Goal: Transaction & Acquisition: Purchase product/service

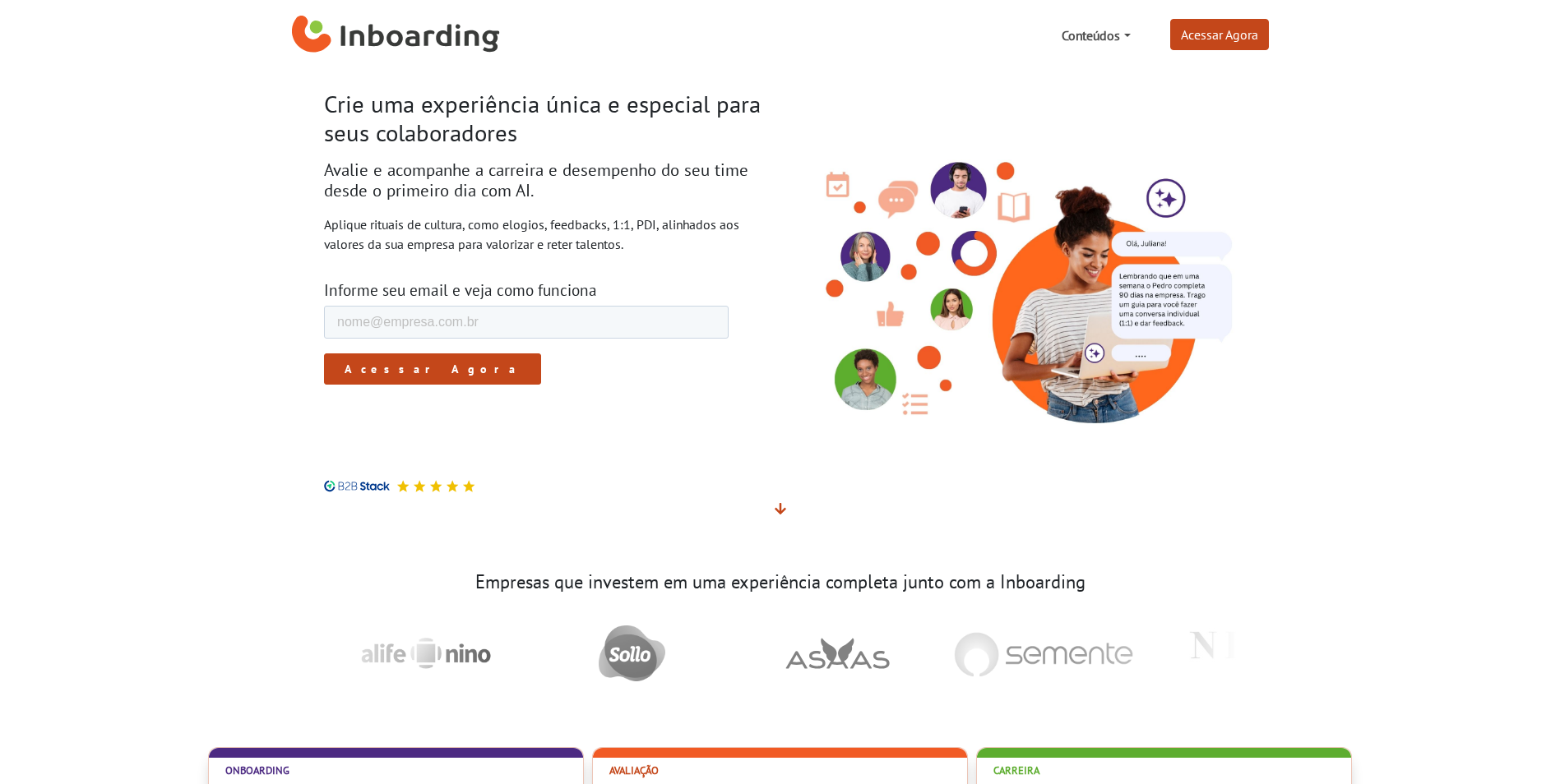
click at [1119, 36] on link "Conteúdos" at bounding box center [1096, 36] width 81 height 33
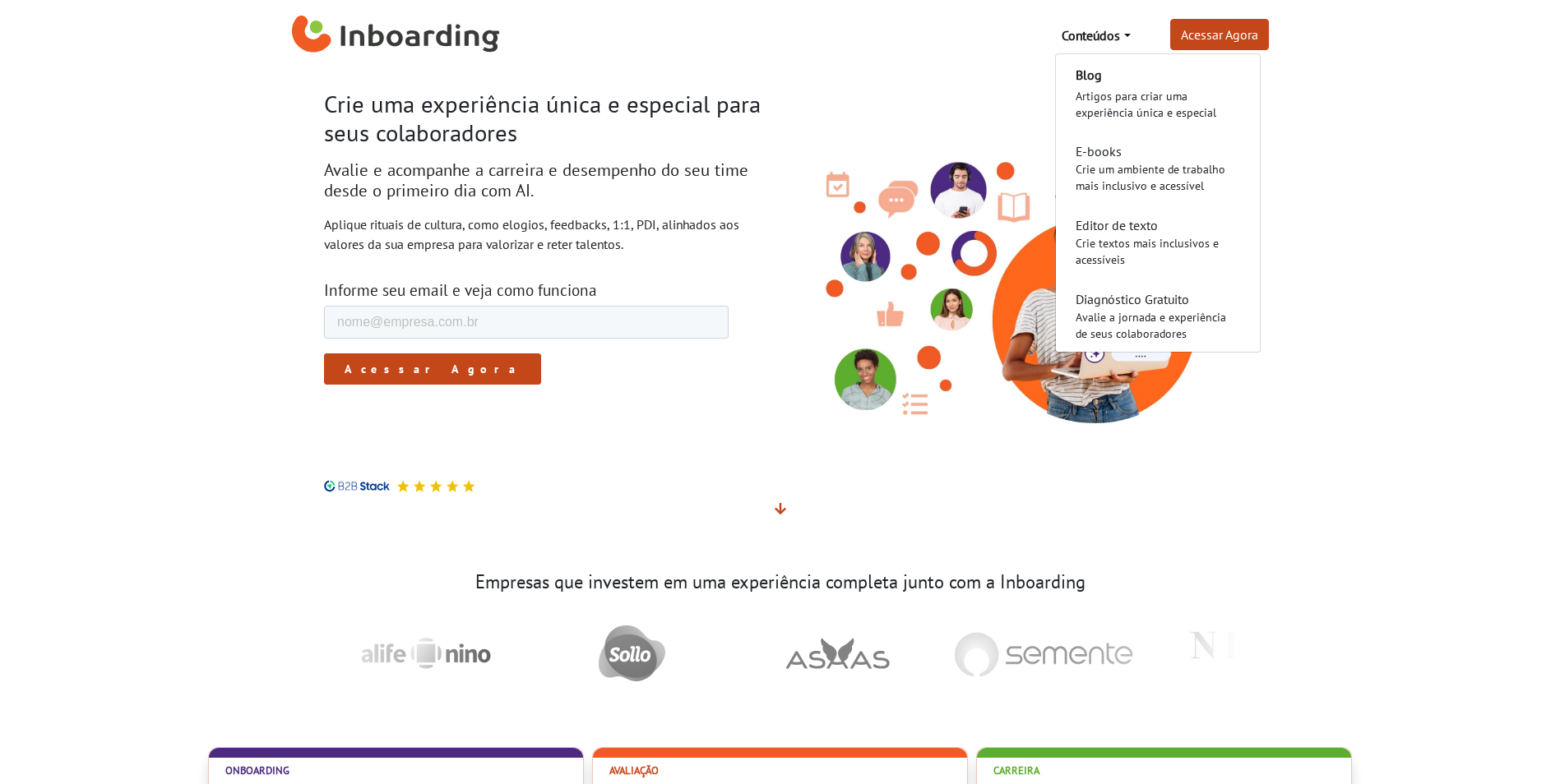
click at [951, 42] on div "Conteúdos Blog Artigos para criar uma experiência única e especial E-books Crie…" at bounding box center [891, 36] width 756 height 33
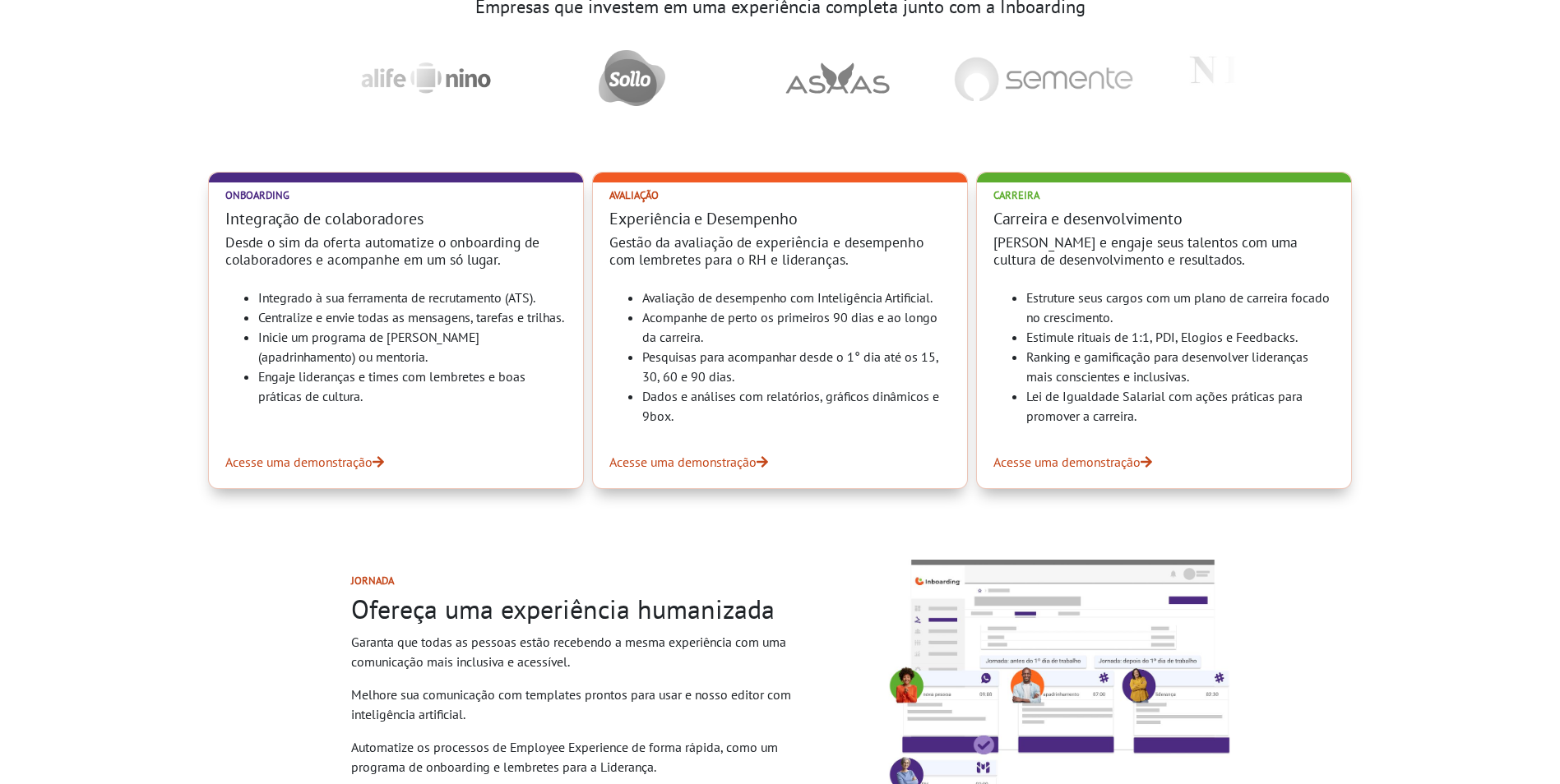
scroll to position [658, 0]
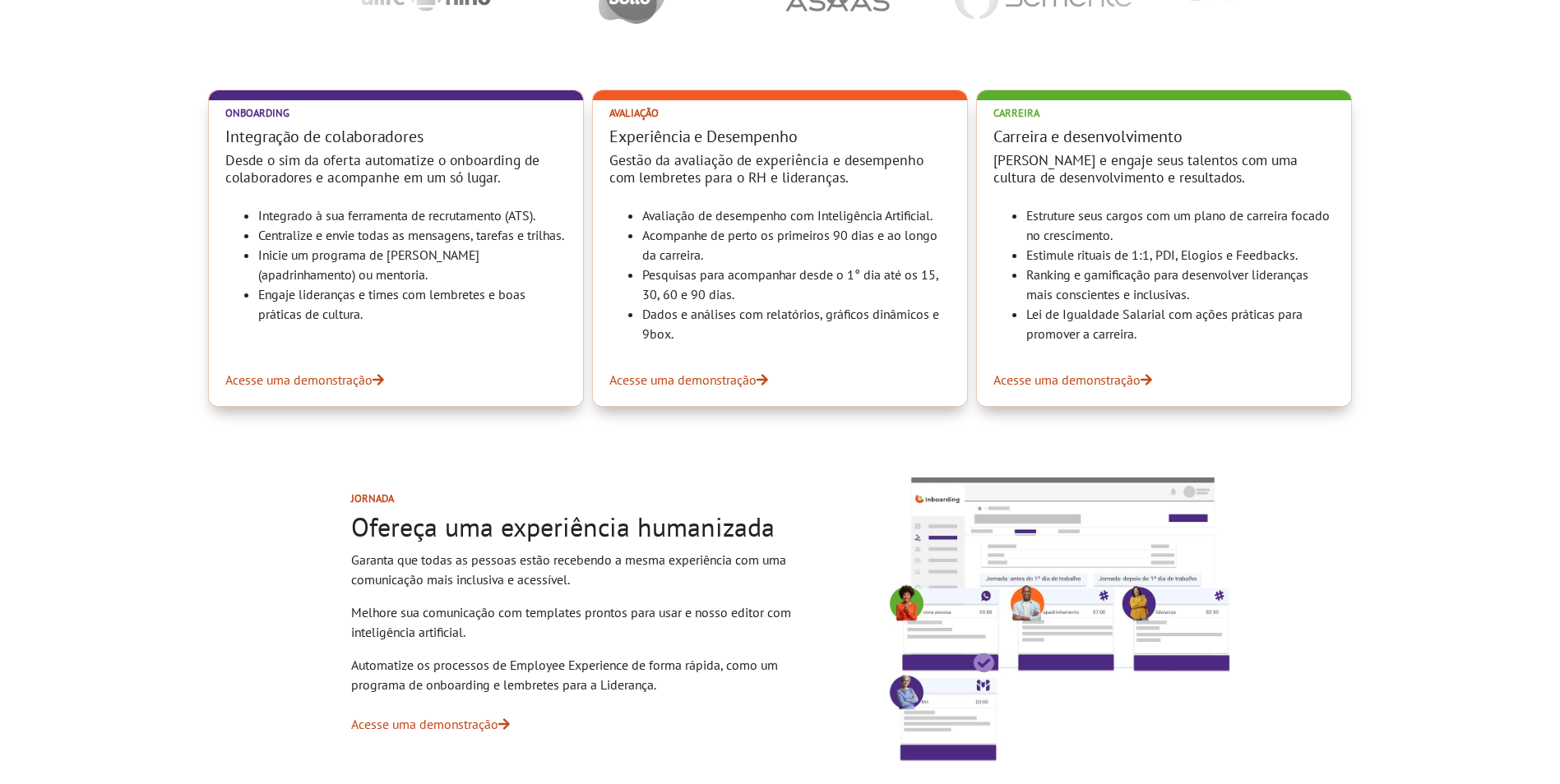
drag, startPoint x: 265, startPoint y: 221, endPoint x: 408, endPoint y: 300, distance: 163.4
click at [408, 300] on ul "Integrado à sua ferramenta de recrutamento (ATS). Centralize e envie todas as m…" at bounding box center [396, 265] width 341 height 119
drag, startPoint x: 408, startPoint y: 300, endPoint x: 345, endPoint y: 241, distance: 86.3
click at [345, 241] on li "Centralize e envie todas as mensagens, tarefas e trilhas." at bounding box center [412, 236] width 308 height 20
drag, startPoint x: 260, startPoint y: 216, endPoint x: 374, endPoint y: 339, distance: 167.7
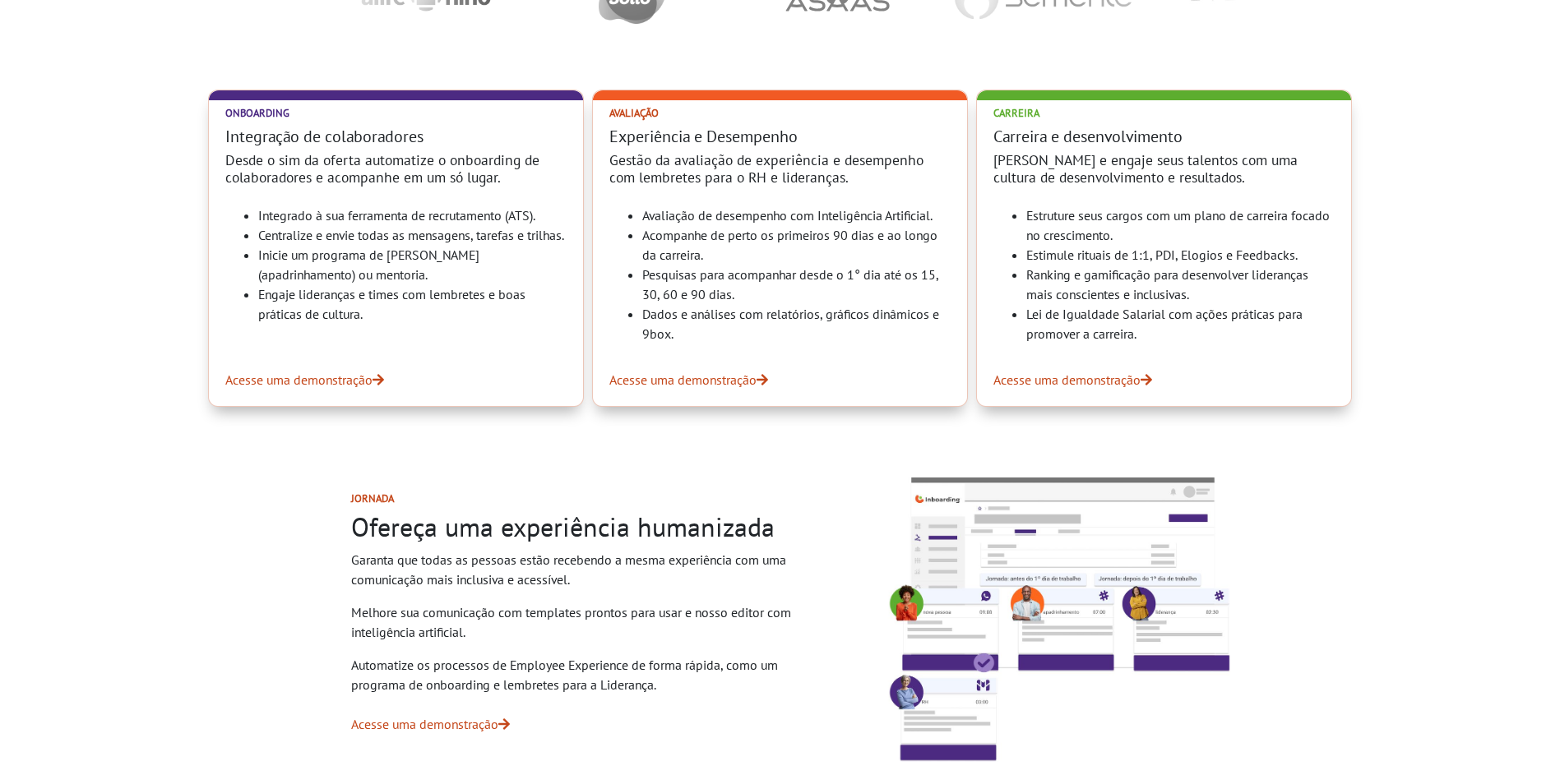
click at [374, 324] on ul "Integrado à sua ferramenta de recrutamento (ATS). Centralize e envie todas as m…" at bounding box center [396, 265] width 341 height 119
drag, startPoint x: 374, startPoint y: 339, endPoint x: 407, endPoint y: 338, distance: 33.0
click at [409, 324] on li "Engaje lideranças e times com lembretes e boas práticas de cultura." at bounding box center [412, 303] width 308 height 39
drag, startPoint x: 382, startPoint y: 340, endPoint x: 276, endPoint y: 234, distance: 149.9
click at [276, 234] on ul "Integrado à sua ferramenta de recrutamento (ATS). Centralize e envie todas as m…" at bounding box center [396, 265] width 341 height 119
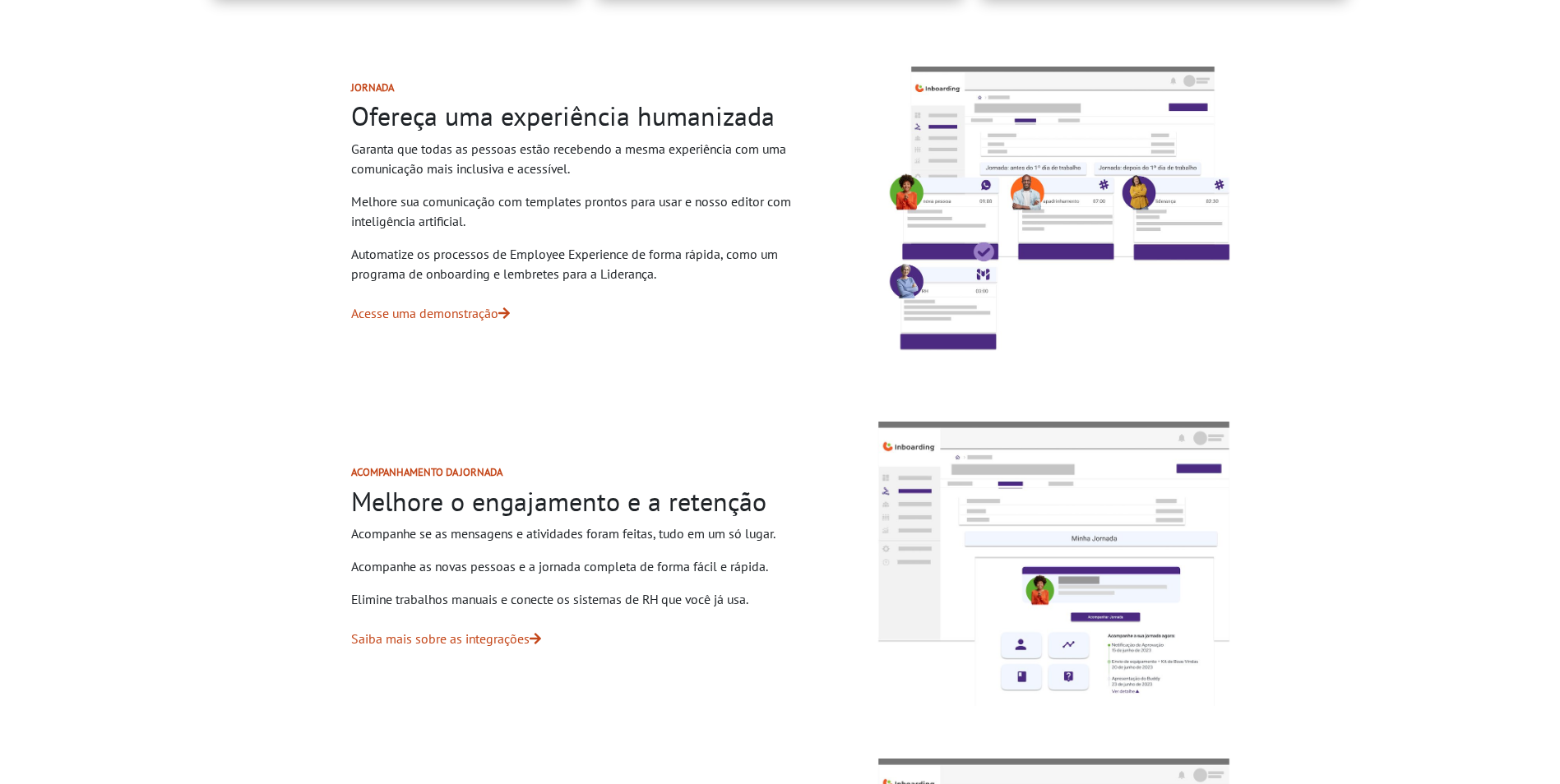
scroll to position [1151, 0]
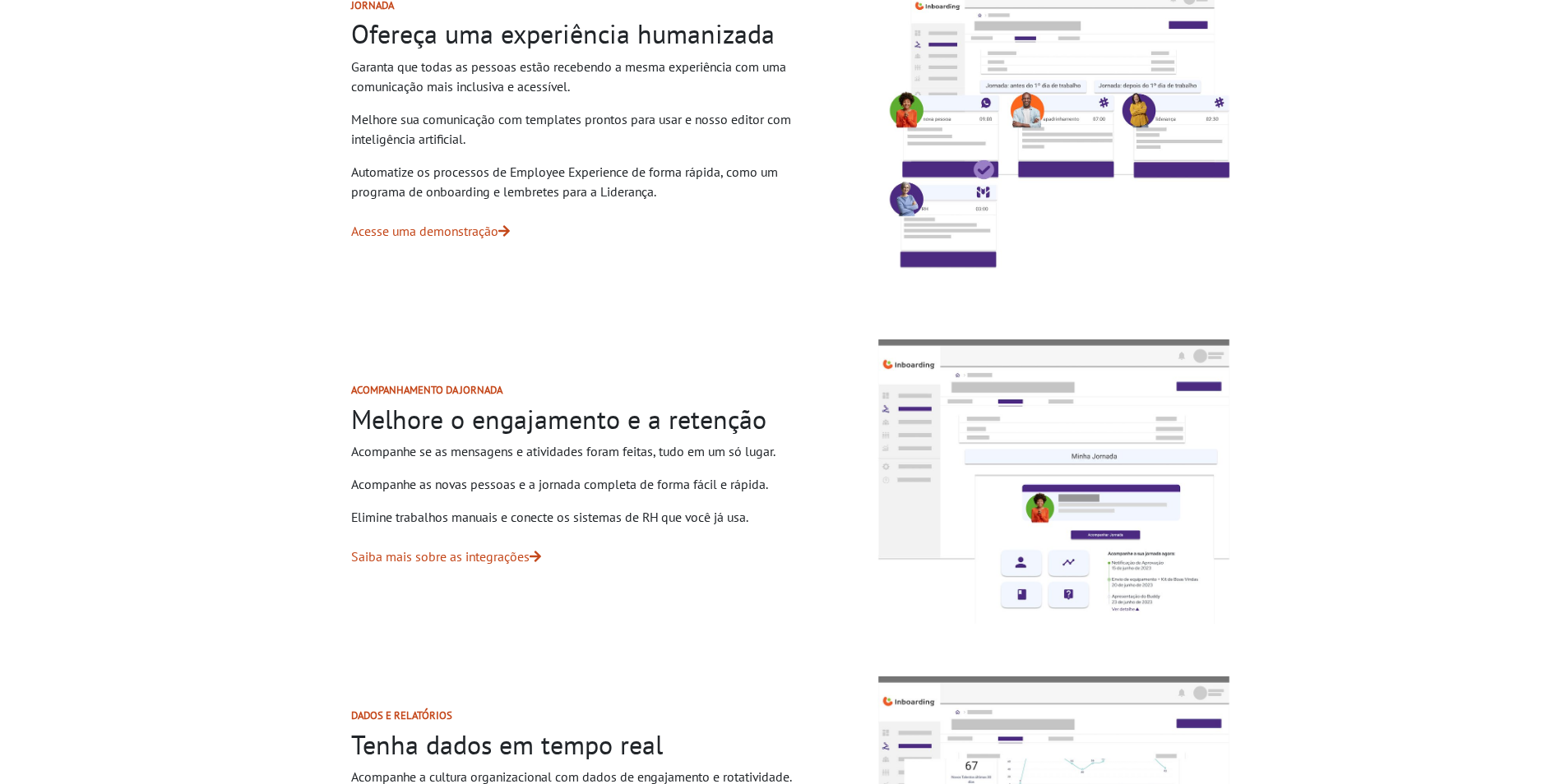
click at [922, 385] on img at bounding box center [1054, 482] width 366 height 299
click at [512, 468] on div "Acompanhamento da jornada Melhore o engajamento e a retenção Acompanhe se as me…" at bounding box center [585, 482] width 547 height 275
drag, startPoint x: 359, startPoint y: 387, endPoint x: 553, endPoint y: 532, distance: 242.2
click at [553, 532] on div "Acompanhamento da jornada Melhore o engajamento e a retenção Acompanhe se as me…" at bounding box center [585, 482] width 547 height 275
drag, startPoint x: 553, startPoint y: 532, endPoint x: 573, endPoint y: 560, distance: 34.4
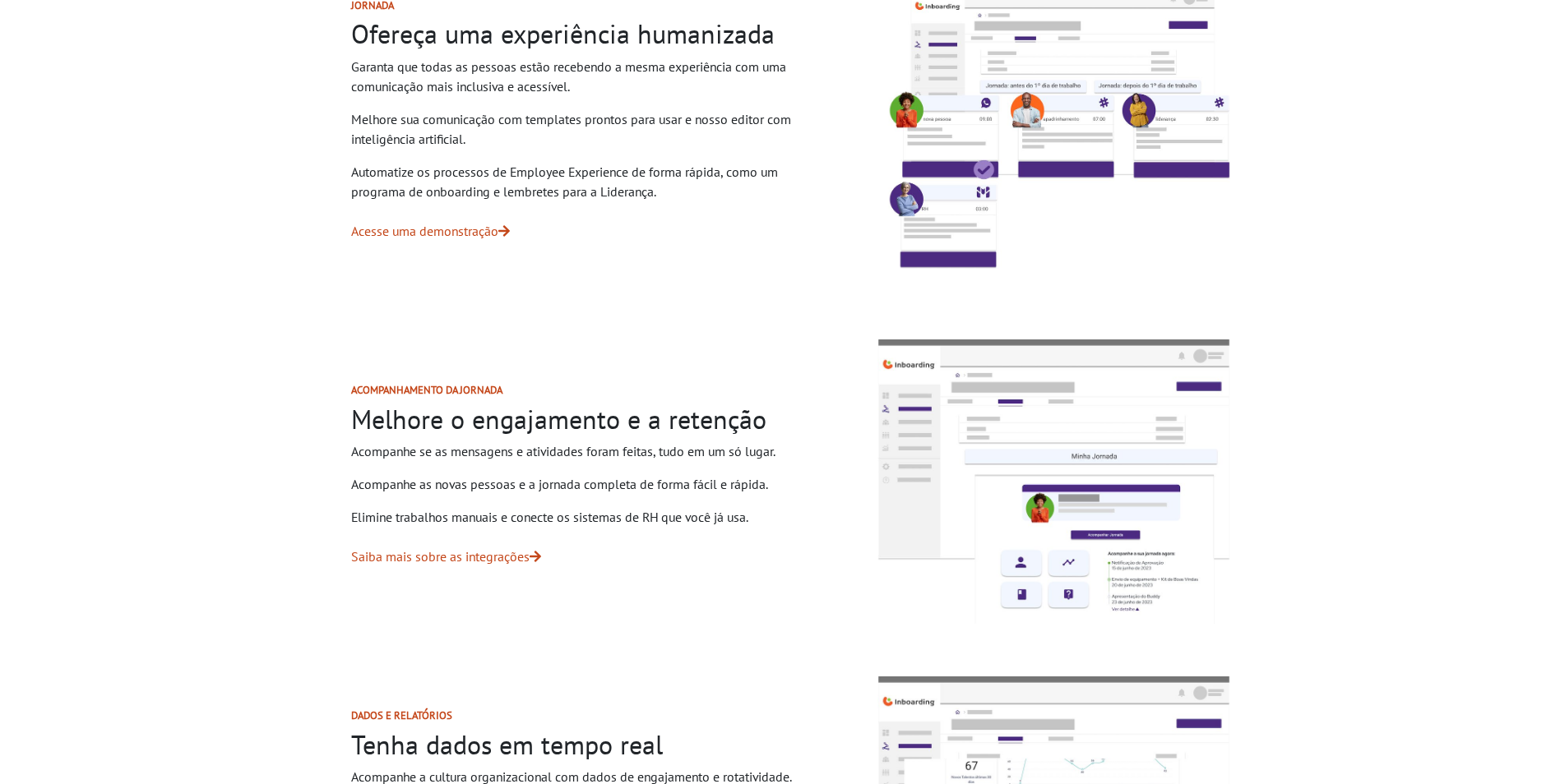
click at [577, 558] on p "Saiba mais sobre as integrações" at bounding box center [585, 556] width 468 height 20
drag, startPoint x: 530, startPoint y: 550, endPoint x: 354, endPoint y: 391, distance: 237.2
click at [354, 391] on div "Acompanhamento da jornada Melhore o engajamento e a retenção Acompanhe se as me…" at bounding box center [585, 482] width 547 height 275
drag, startPoint x: 354, startPoint y: 391, endPoint x: 345, endPoint y: 393, distance: 9.2
click at [349, 391] on div "Acompanhamento da jornada Melhore o engajamento e a retenção Acompanhe se as me…" at bounding box center [585, 482] width 547 height 275
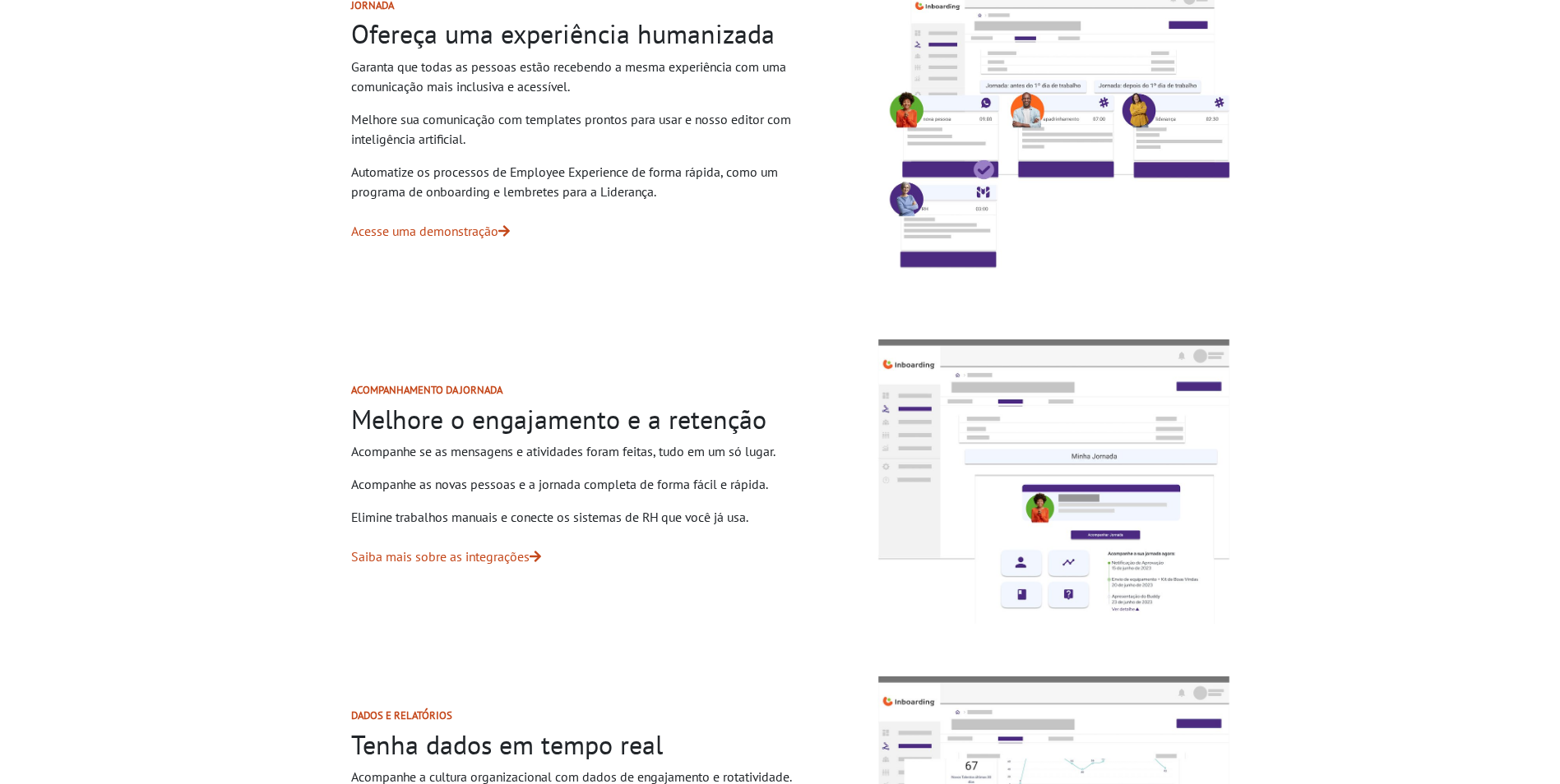
drag, startPoint x: 343, startPoint y: 392, endPoint x: 602, endPoint y: 546, distance: 301.3
click at [602, 545] on div "Acompanhamento da jornada Melhore o engajamento e a retenção Acompanhe se as me…" at bounding box center [585, 482] width 547 height 275
drag, startPoint x: 602, startPoint y: 546, endPoint x: 600, endPoint y: 565, distance: 19.1
click at [600, 565] on p "Saiba mais sobre as integrações" at bounding box center [585, 556] width 468 height 20
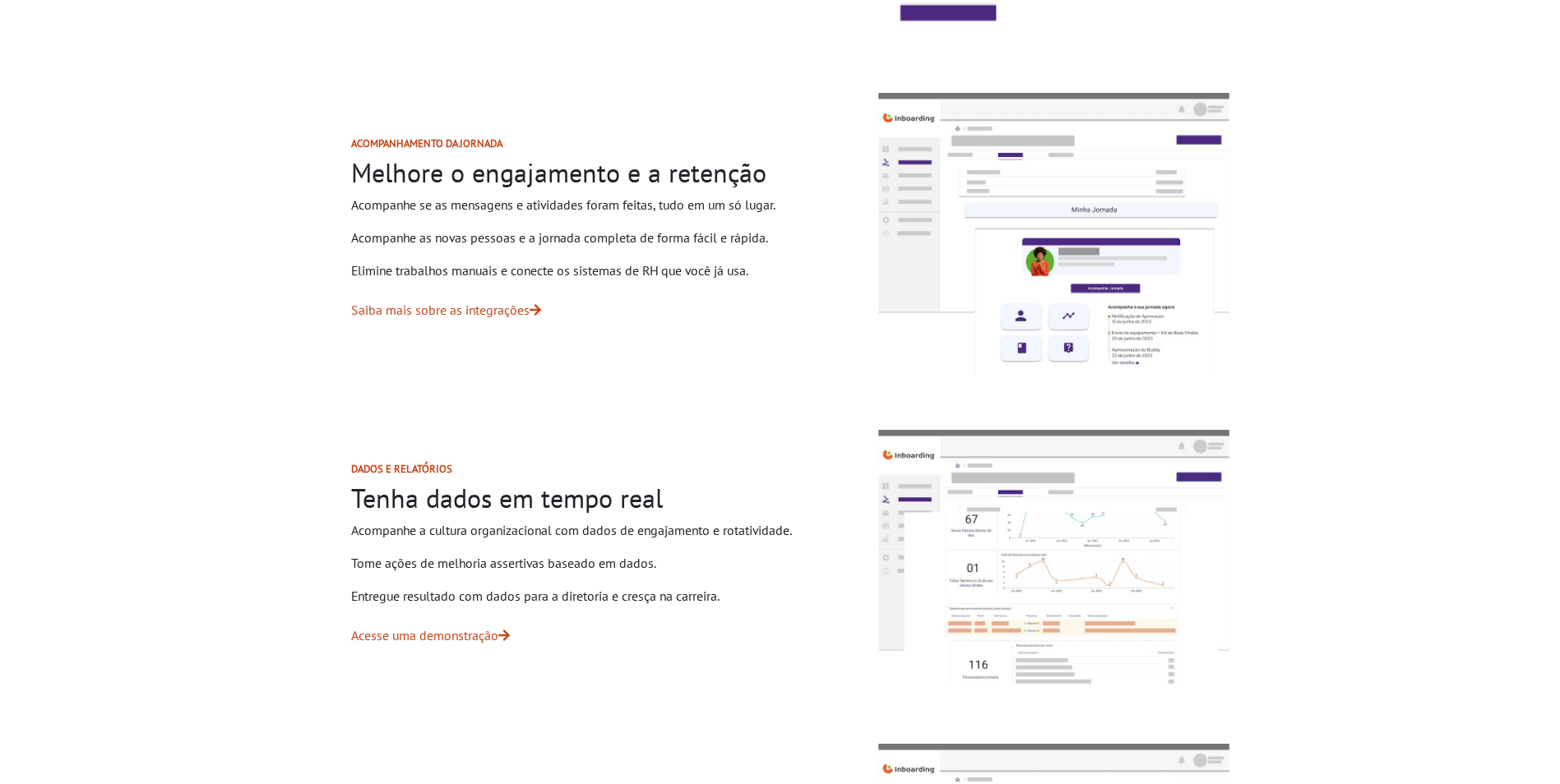
scroll to position [1480, 0]
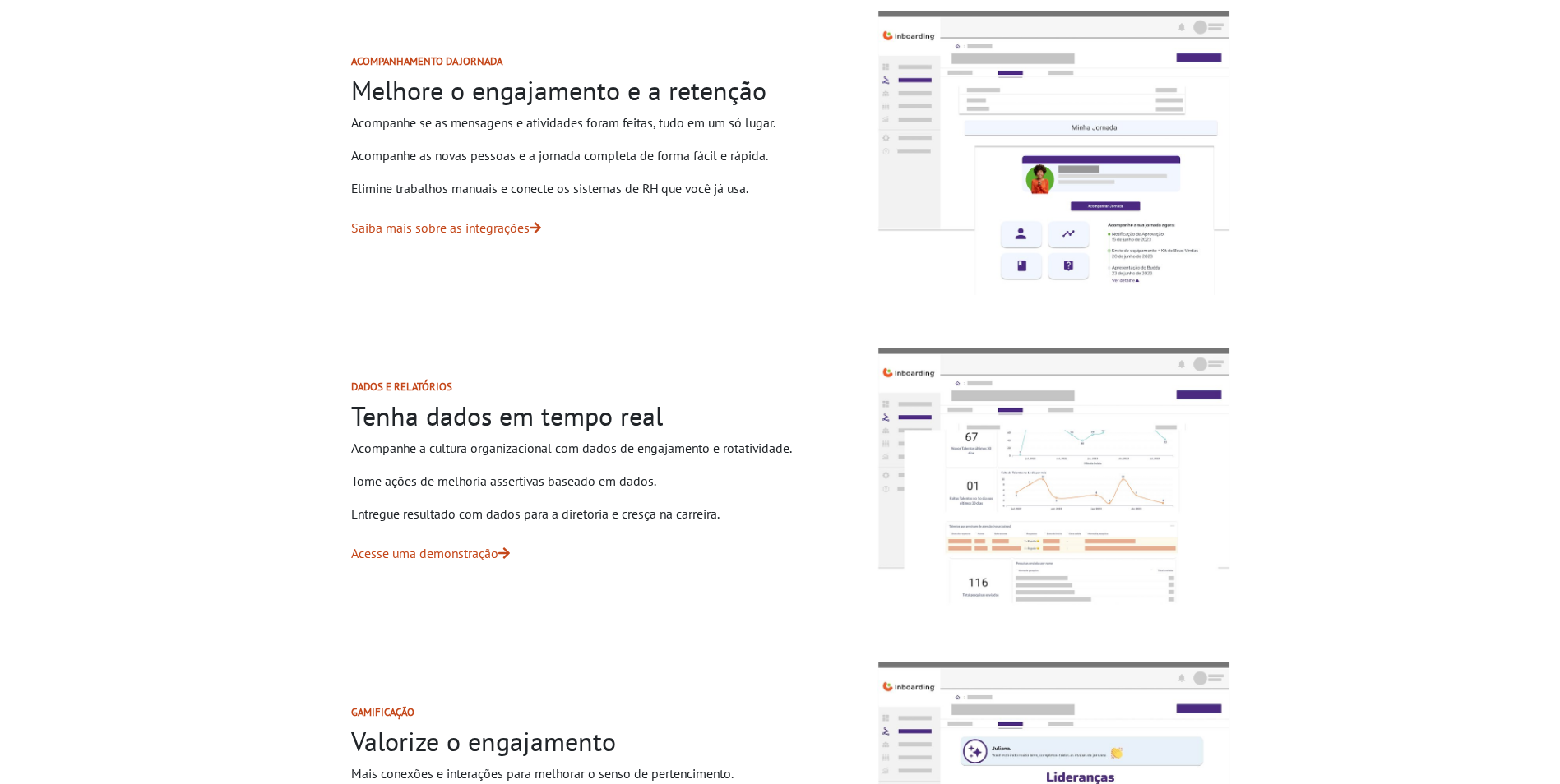
drag, startPoint x: 347, startPoint y: 390, endPoint x: 606, endPoint y: 535, distance: 296.8
click at [606, 535] on div "Dados e relatórios Tenha dados em tempo real Acompanhe a cultura organizacional…" at bounding box center [585, 478] width 547 height 275
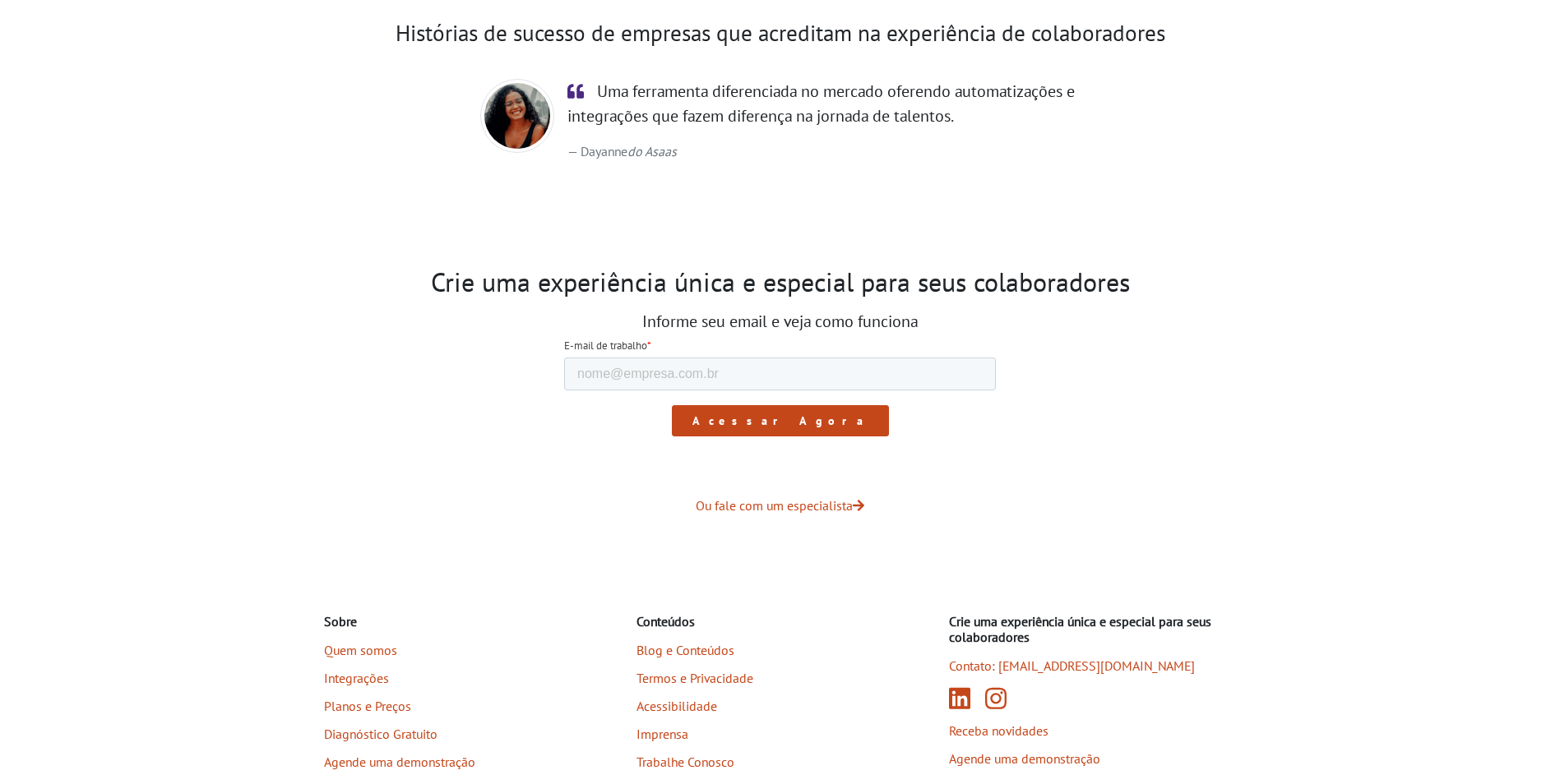
scroll to position [2561, 0]
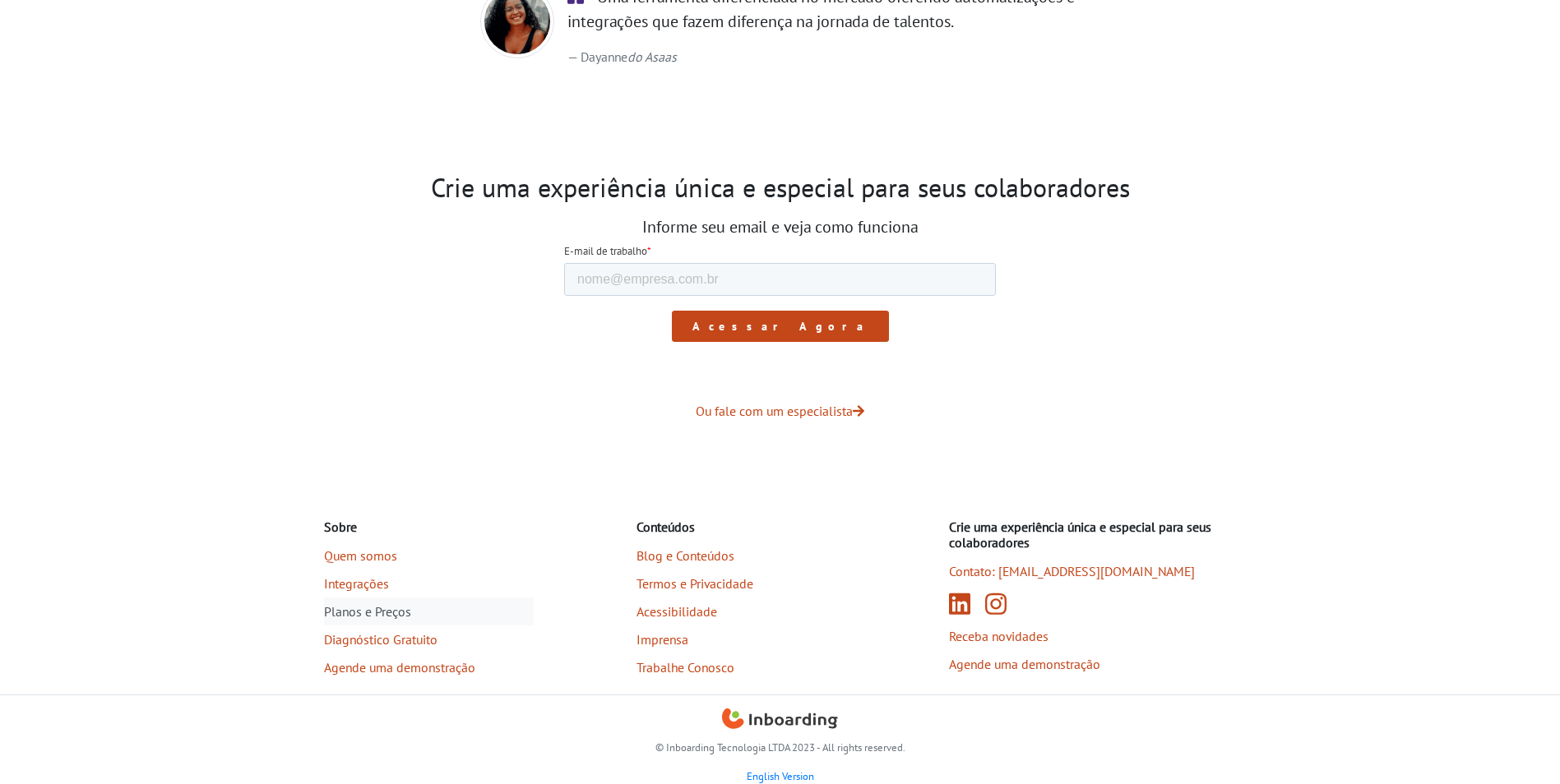
click at [386, 609] on link "Planos e Preços" at bounding box center [429, 611] width 209 height 28
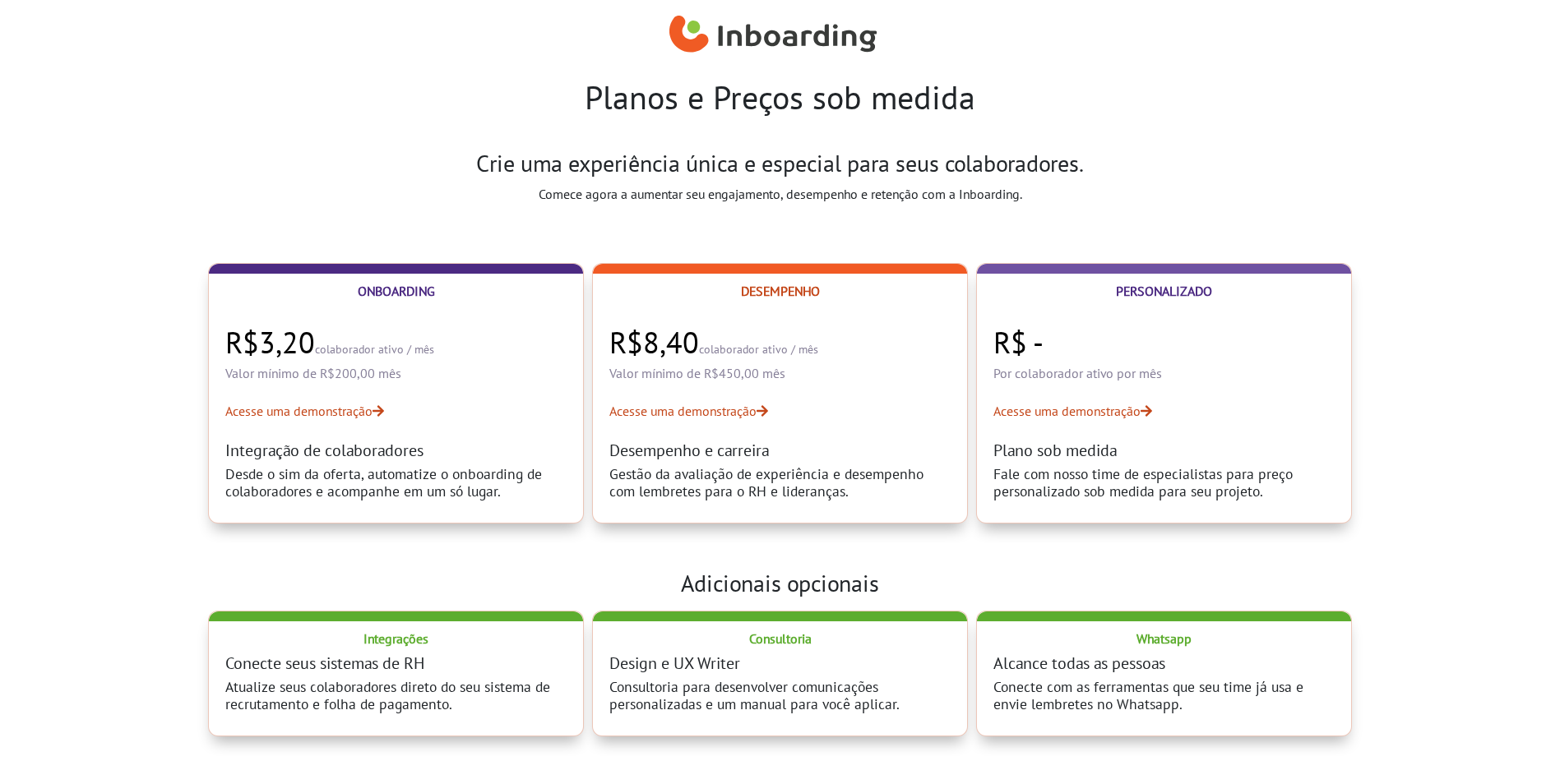
select select "BR"
drag, startPoint x: 588, startPoint y: 93, endPoint x: 1070, endPoint y: 202, distance: 494.2
click at [1070, 202] on body "Planos e Preços sob medida Crie uma experiência única e especial para seus cola…" at bounding box center [780, 392] width 1560 height 784
drag, startPoint x: 1070, startPoint y: 202, endPoint x: 1053, endPoint y: 202, distance: 17.0
click at [1054, 202] on p "Comece agora a aumentar seu engajamento, desempenho e retenção com a Inboarding." at bounding box center [780, 195] width 736 height 20
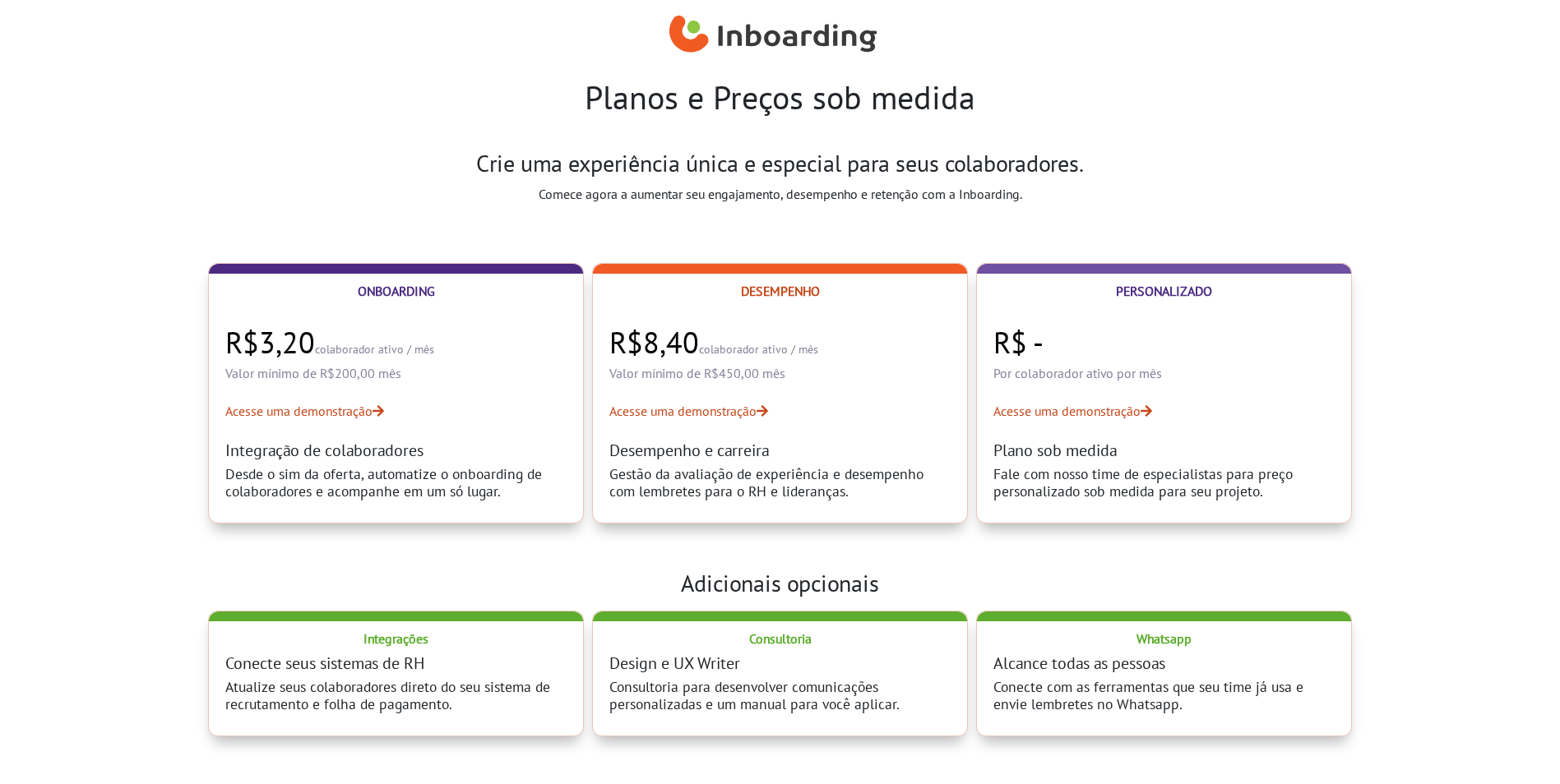
drag, startPoint x: 991, startPoint y: 196, endPoint x: 557, endPoint y: 106, distance: 443.2
click at [557, 106] on body "Planos e Preços sob medida Crie uma experiência única e especial para seus cola…" at bounding box center [780, 392] width 1560 height 784
drag, startPoint x: 557, startPoint y: 106, endPoint x: 546, endPoint y: 104, distance: 11.2
click at [550, 105] on h1 "Planos e Preços sob medida" at bounding box center [780, 97] width 913 height 39
drag, startPoint x: 653, startPoint y: 113, endPoint x: 1045, endPoint y: 194, distance: 400.3
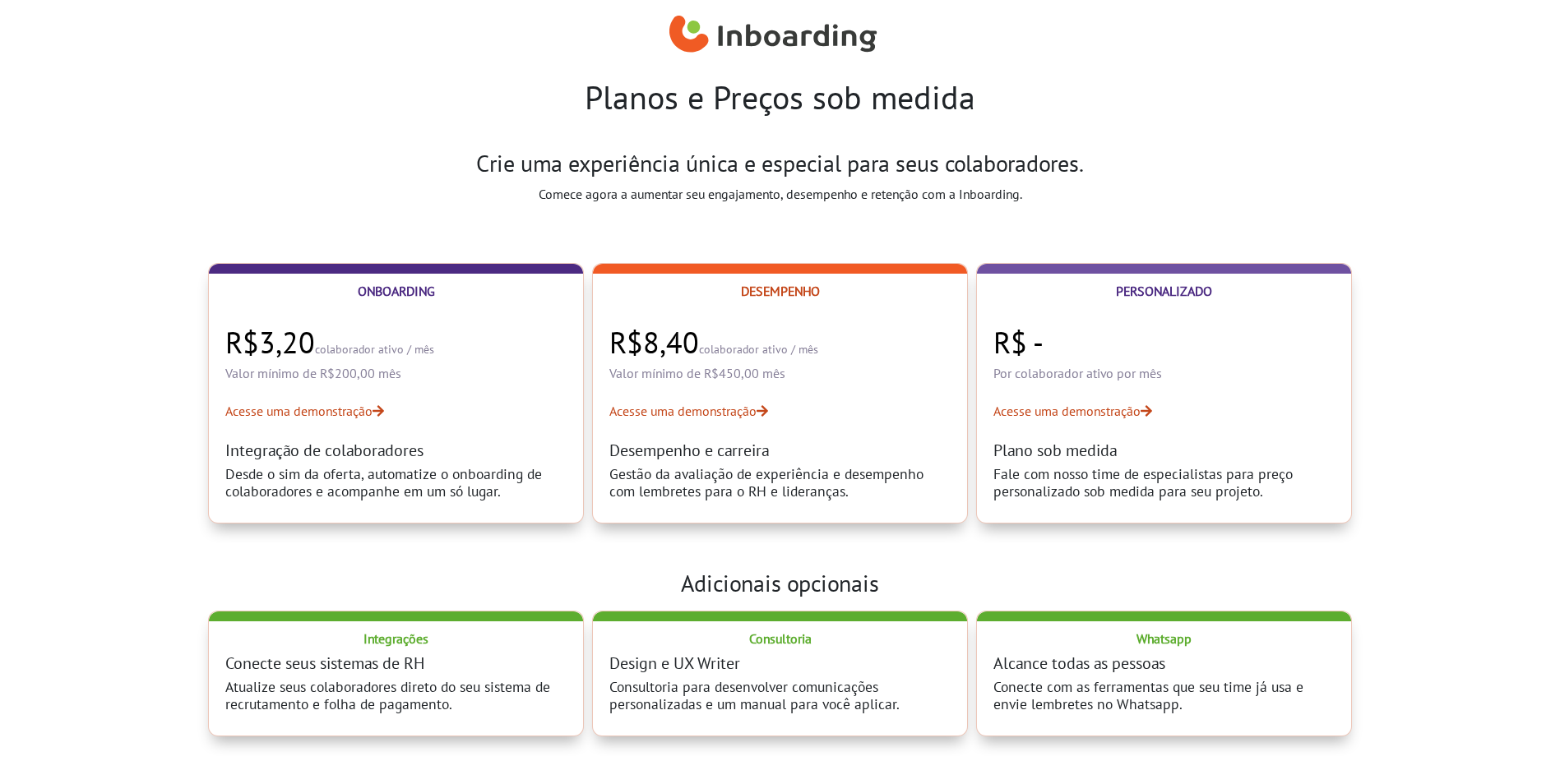
click at [1045, 194] on body "Planos e Preços sob medida Crie uma experiência única e especial para seus cola…" at bounding box center [780, 392] width 1560 height 784
click at [1044, 194] on p "Comece agora a aumentar seu engajamento, desempenho e retenção com a Inboarding." at bounding box center [780, 195] width 736 height 20
drag, startPoint x: 965, startPoint y: 188, endPoint x: 578, endPoint y: 106, distance: 395.6
click at [578, 106] on body "Planos e Preços sob medida Crie uma experiência única e especial para seus cola…" at bounding box center [780, 392] width 1560 height 784
click at [575, 105] on h1 "Planos e Preços sob medida" at bounding box center [780, 97] width 913 height 39
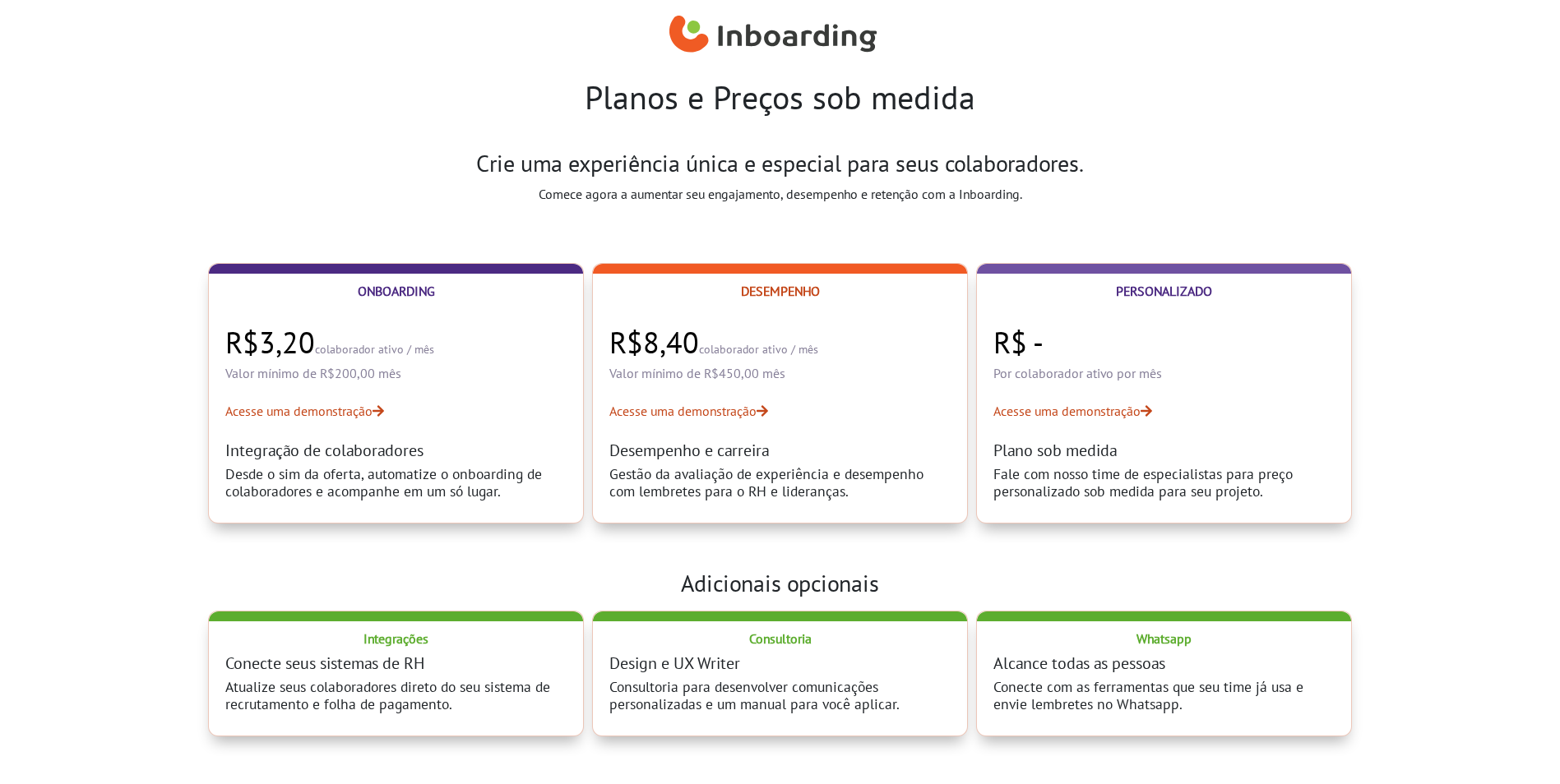
drag, startPoint x: 672, startPoint y: 115, endPoint x: 1045, endPoint y: 192, distance: 380.9
click at [1045, 192] on body "Planos e Preços sob medida Crie uma experiência única e especial para seus cola…" at bounding box center [780, 392] width 1560 height 784
drag, startPoint x: 1045, startPoint y: 192, endPoint x: 1049, endPoint y: 203, distance: 11.7
click at [1049, 203] on p "Comece agora a aumentar seu engajamento, desempenho e retenção com a Inboarding." at bounding box center [780, 195] width 736 height 20
drag, startPoint x: 1007, startPoint y: 198, endPoint x: 567, endPoint y: 110, distance: 448.7
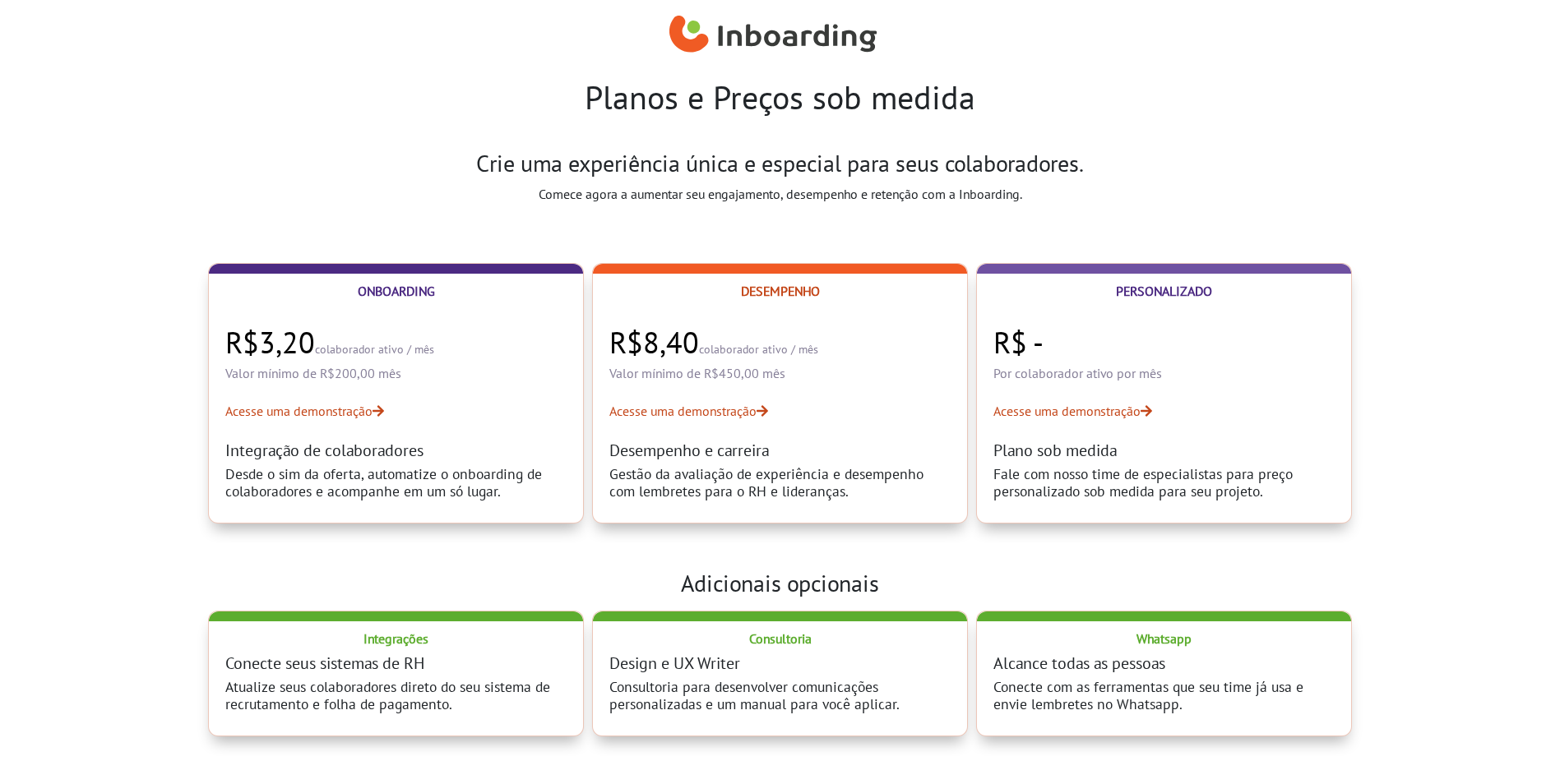
click at [567, 110] on body "Planos e Preços sob medida Crie uma experiência única e especial para seus cola…" at bounding box center [780, 392] width 1560 height 784
drag, startPoint x: 567, startPoint y: 110, endPoint x: 525, endPoint y: 116, distance: 42.4
click at [525, 116] on h1 "Planos e Preços sob medida" at bounding box center [780, 97] width 913 height 39
